Goal: Navigation & Orientation: Find specific page/section

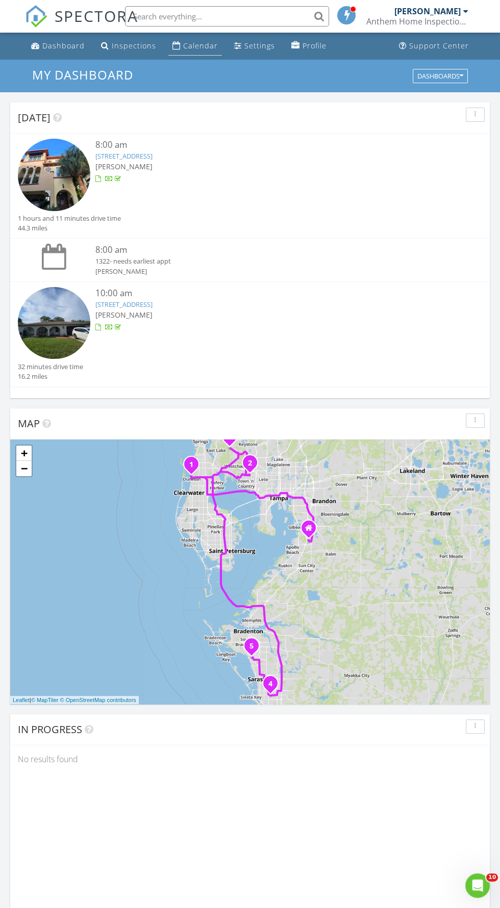
click at [179, 45] on link "Calendar" at bounding box center [195, 46] width 54 height 19
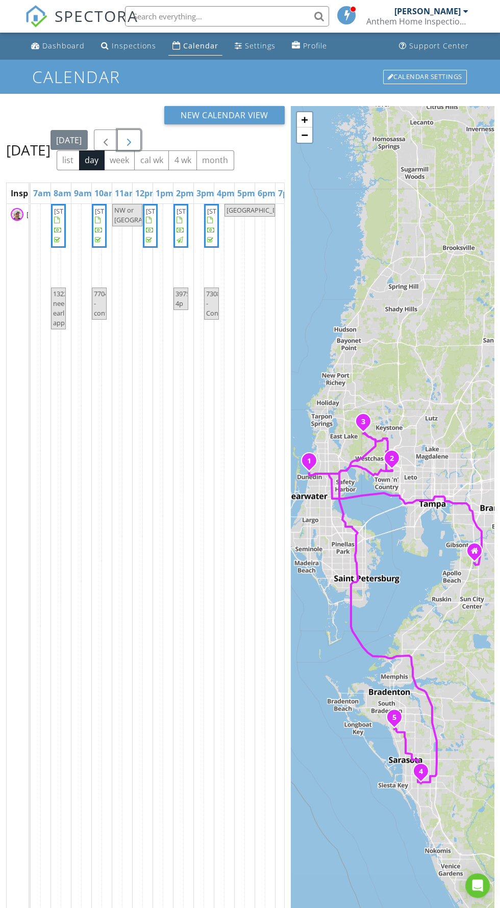
click at [135, 146] on span "button" at bounding box center [129, 140] width 12 height 12
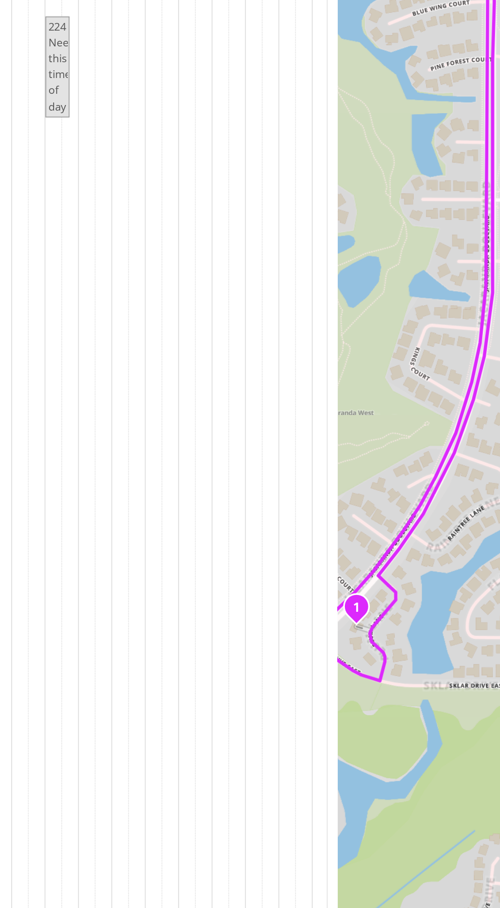
scroll to position [6, 0]
